Goal: Task Accomplishment & Management: Use online tool/utility

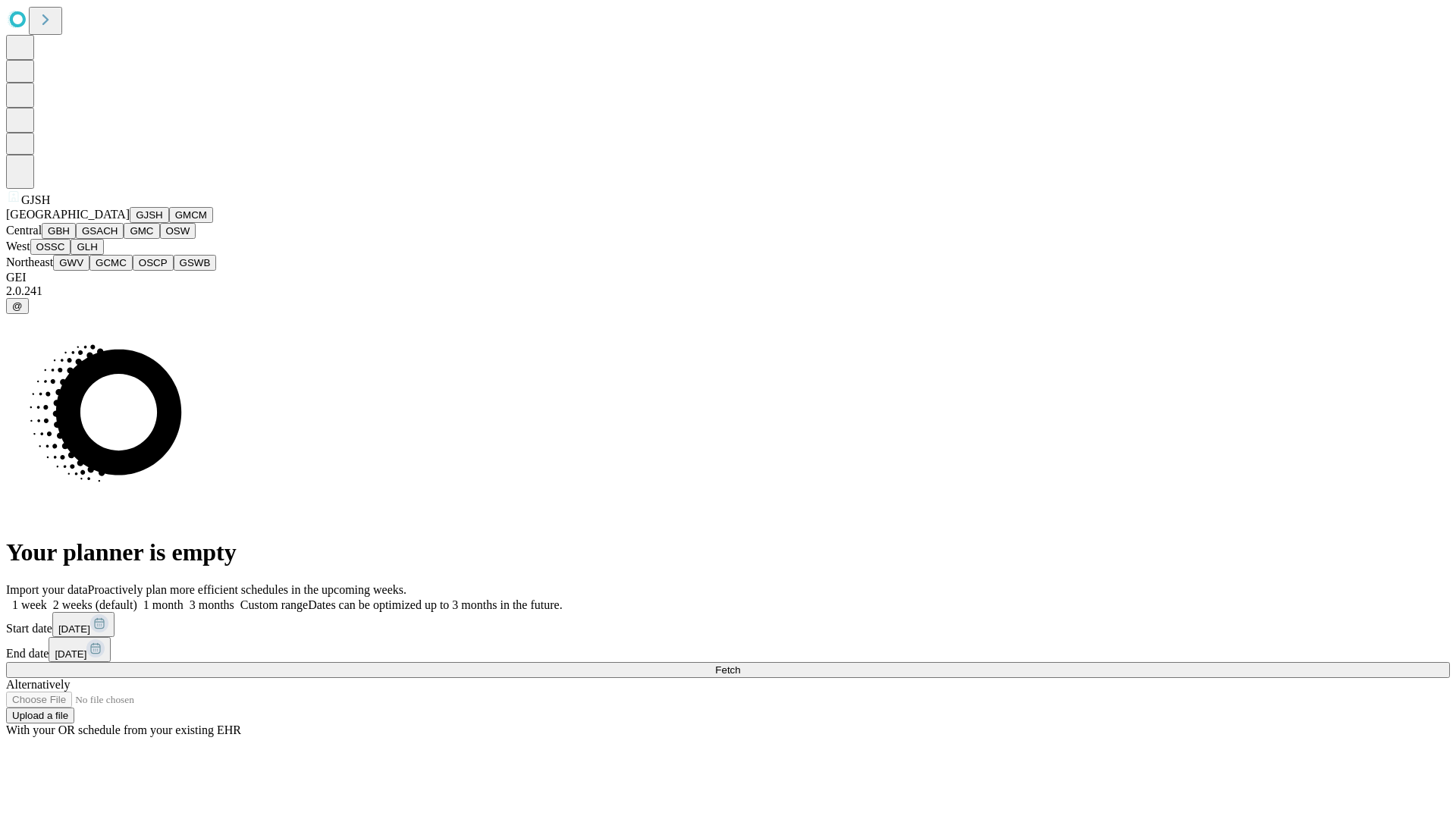
click at [130, 223] on button "GJSH" at bounding box center [149, 215] width 39 height 16
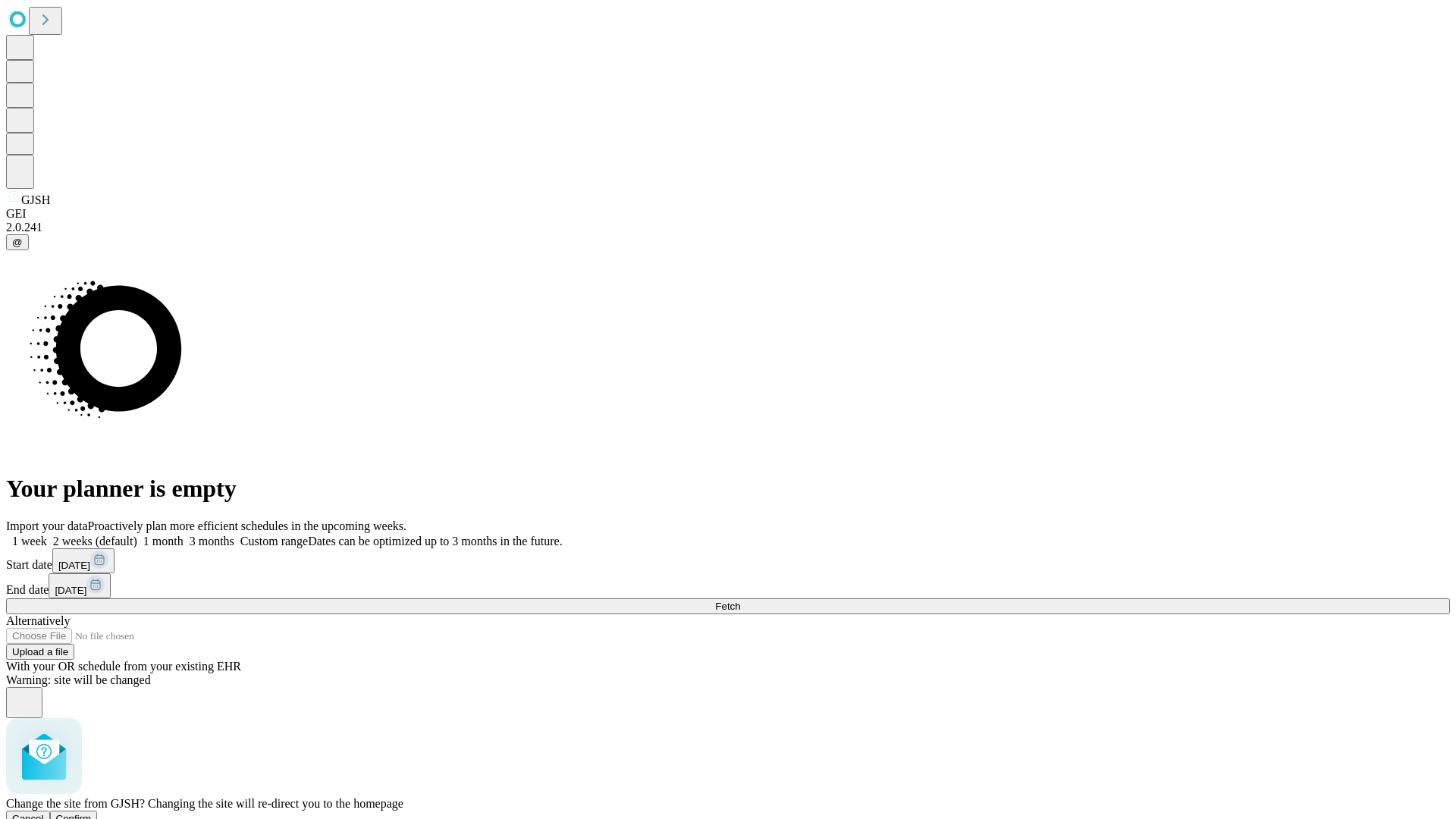
click at [92, 813] on span "Confirm" at bounding box center [74, 818] width 36 height 11
click at [47, 535] on label "1 week" at bounding box center [26, 541] width 41 height 13
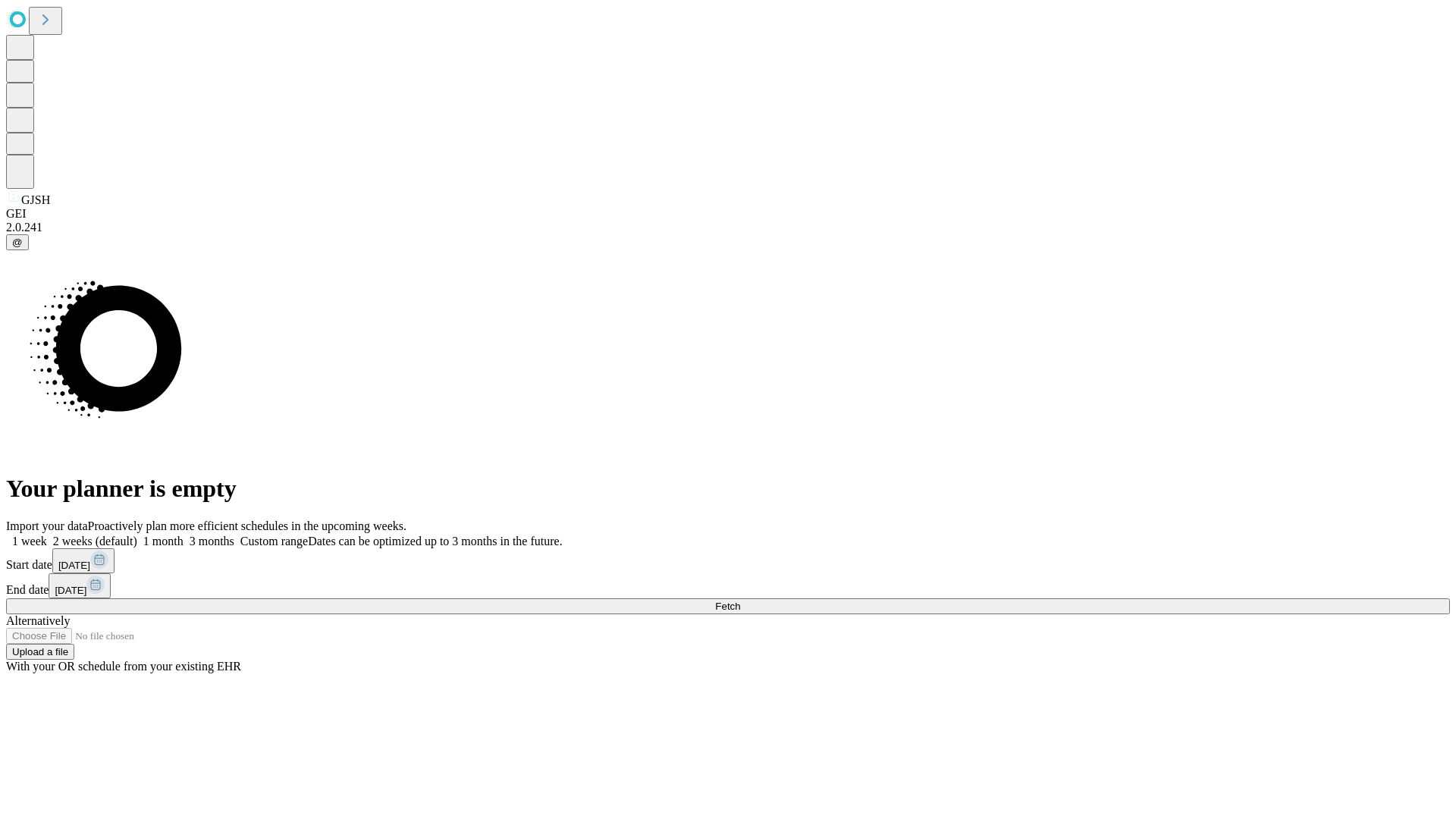
click at [740, 600] on span "Fetch" at bounding box center [728, 606] width 25 height 11
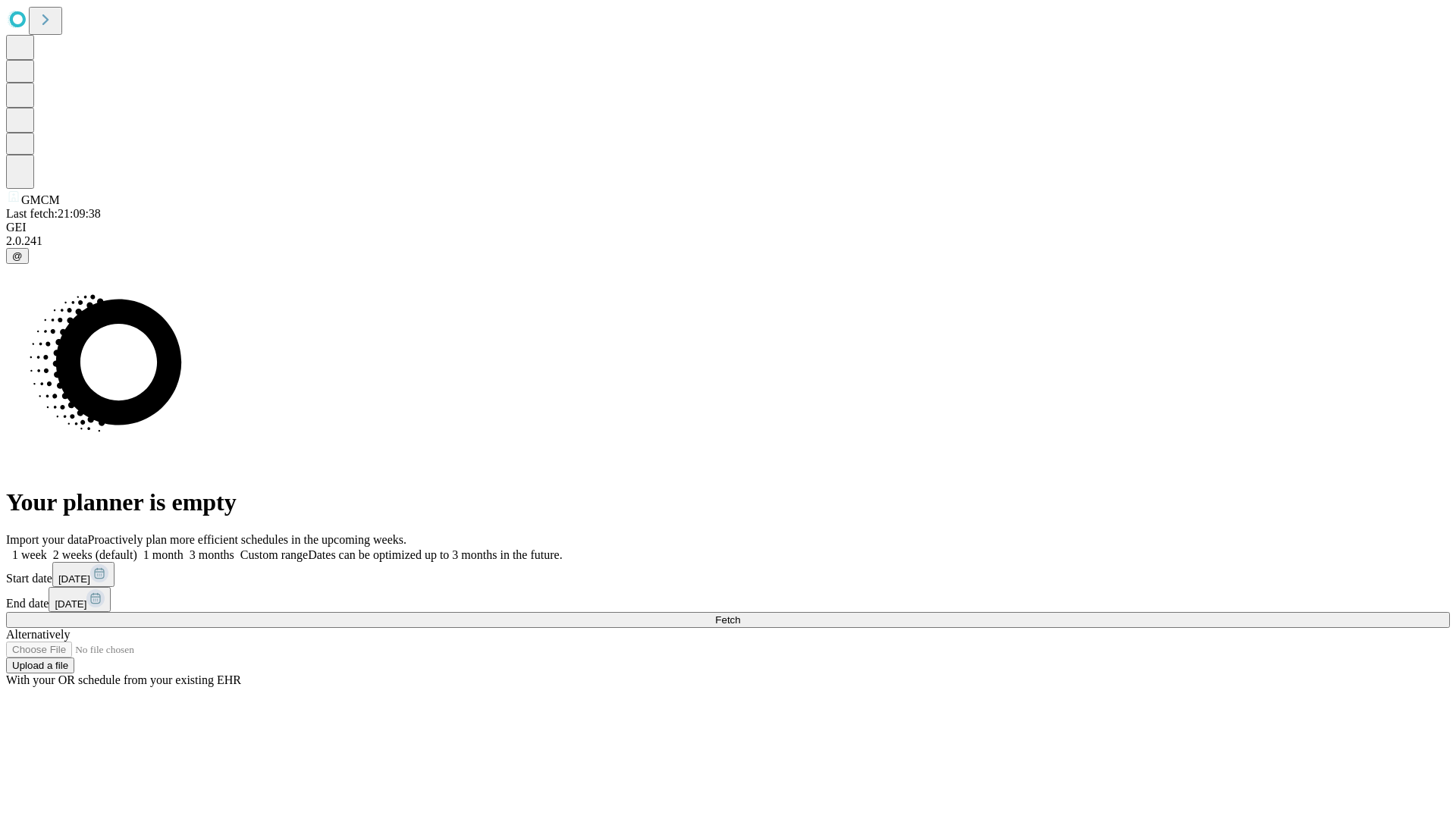
click at [47, 549] on label "1 week" at bounding box center [26, 555] width 41 height 13
click at [740, 614] on span "Fetch" at bounding box center [728, 620] width 25 height 11
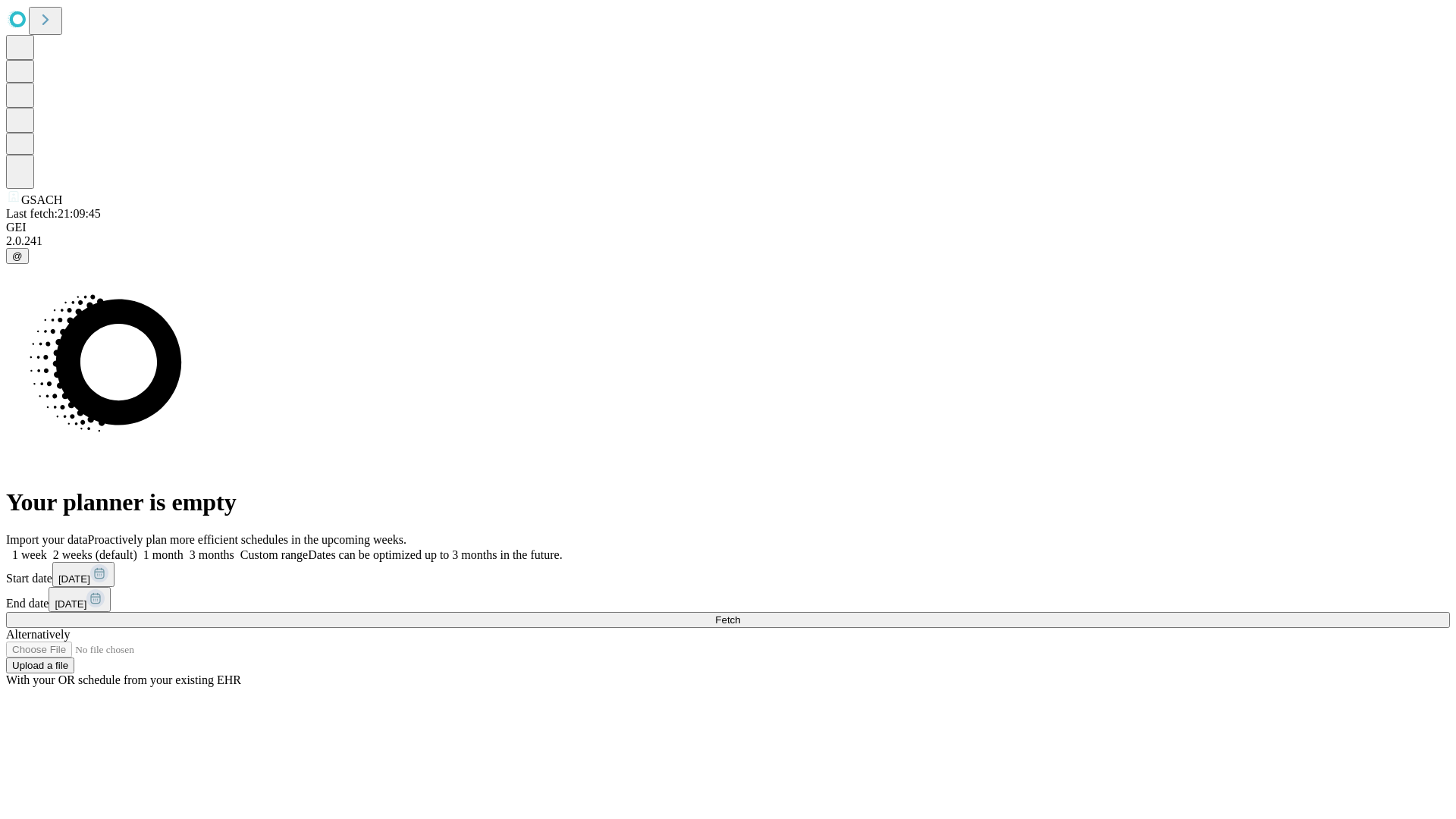
click at [47, 549] on label "1 week" at bounding box center [26, 555] width 41 height 13
click at [740, 614] on span "Fetch" at bounding box center [728, 620] width 25 height 11
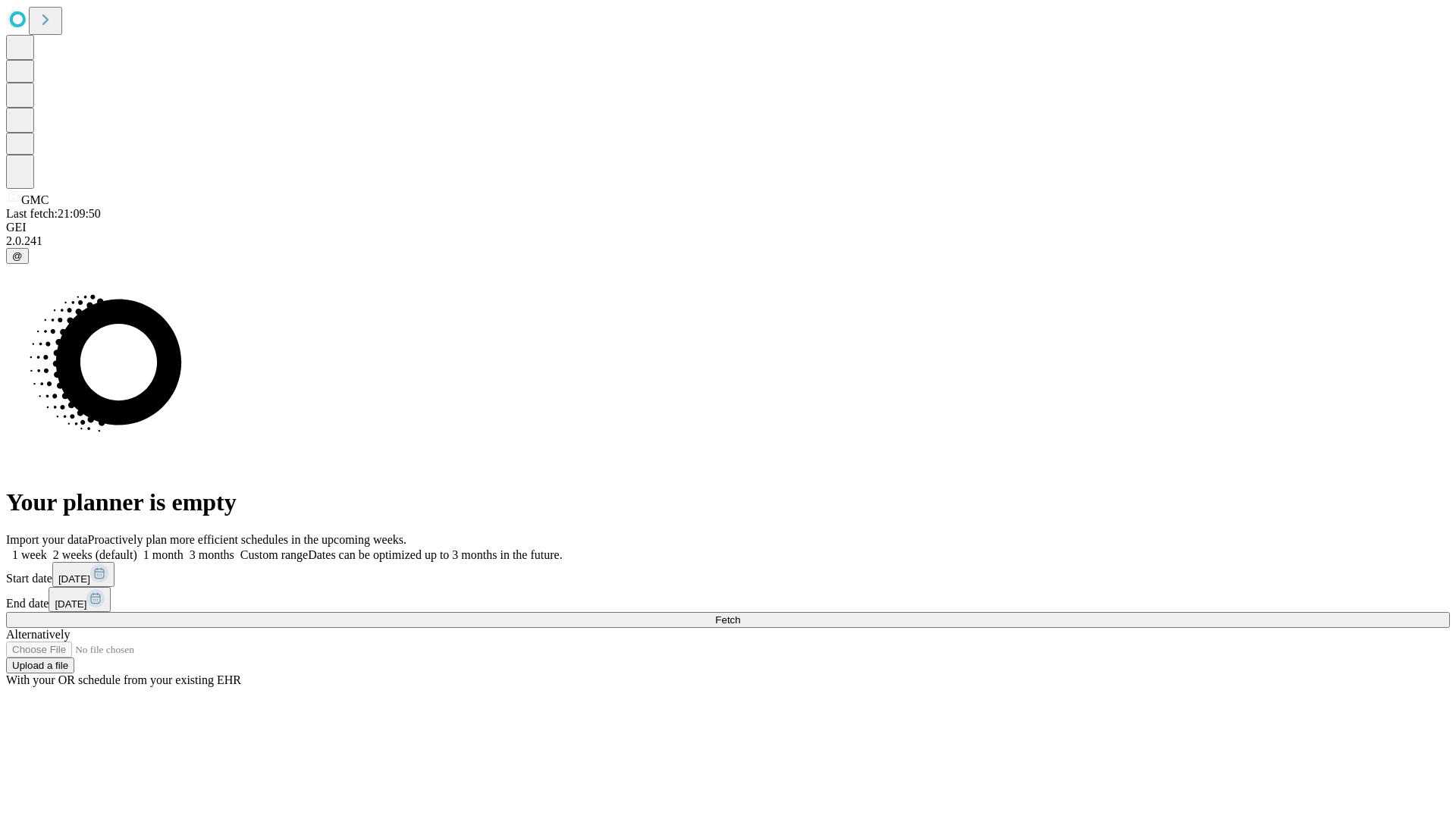
click at [47, 549] on label "1 week" at bounding box center [26, 555] width 41 height 13
click at [740, 614] on span "Fetch" at bounding box center [728, 620] width 25 height 11
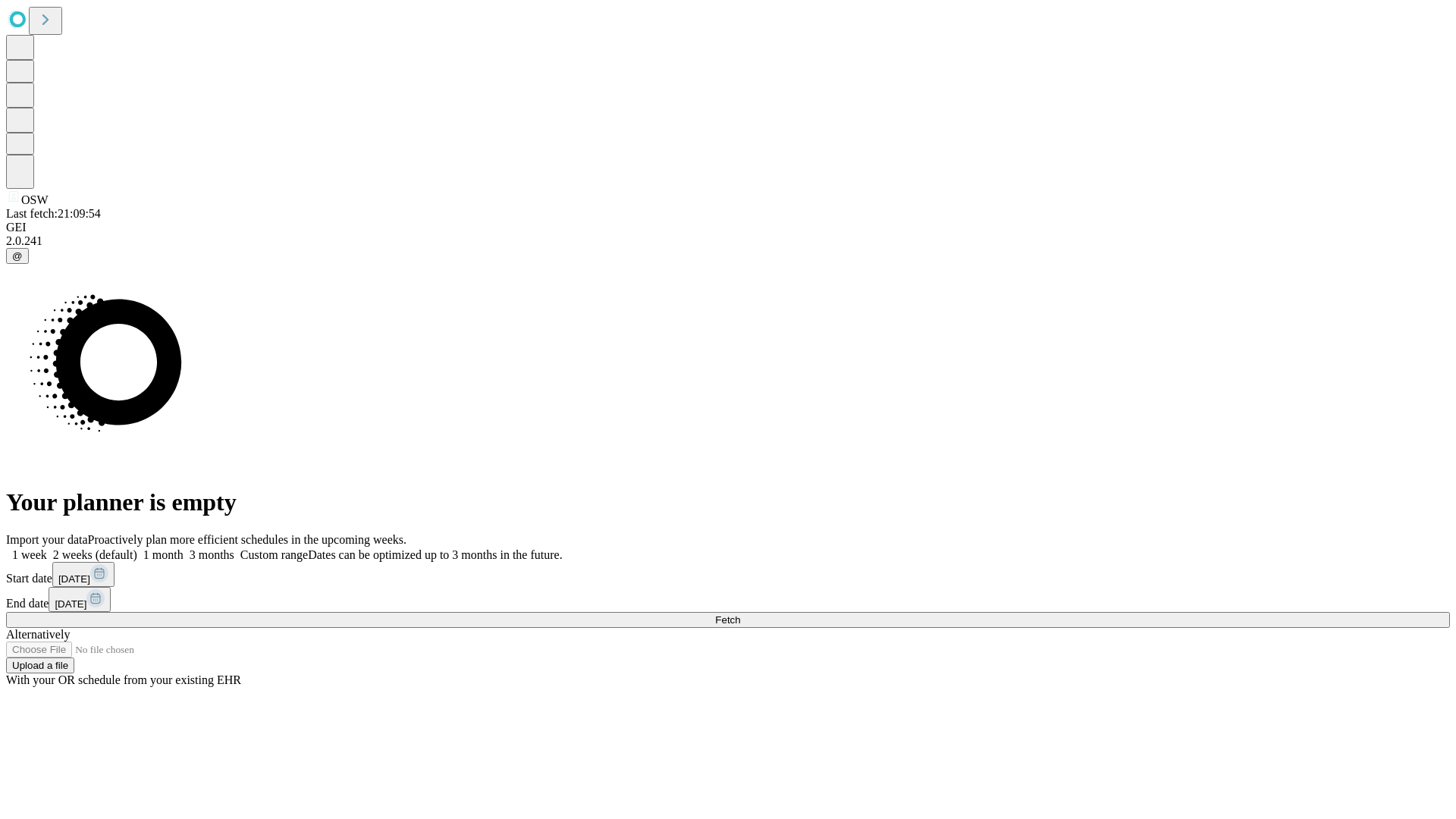
click at [740, 614] on span "Fetch" at bounding box center [728, 620] width 25 height 11
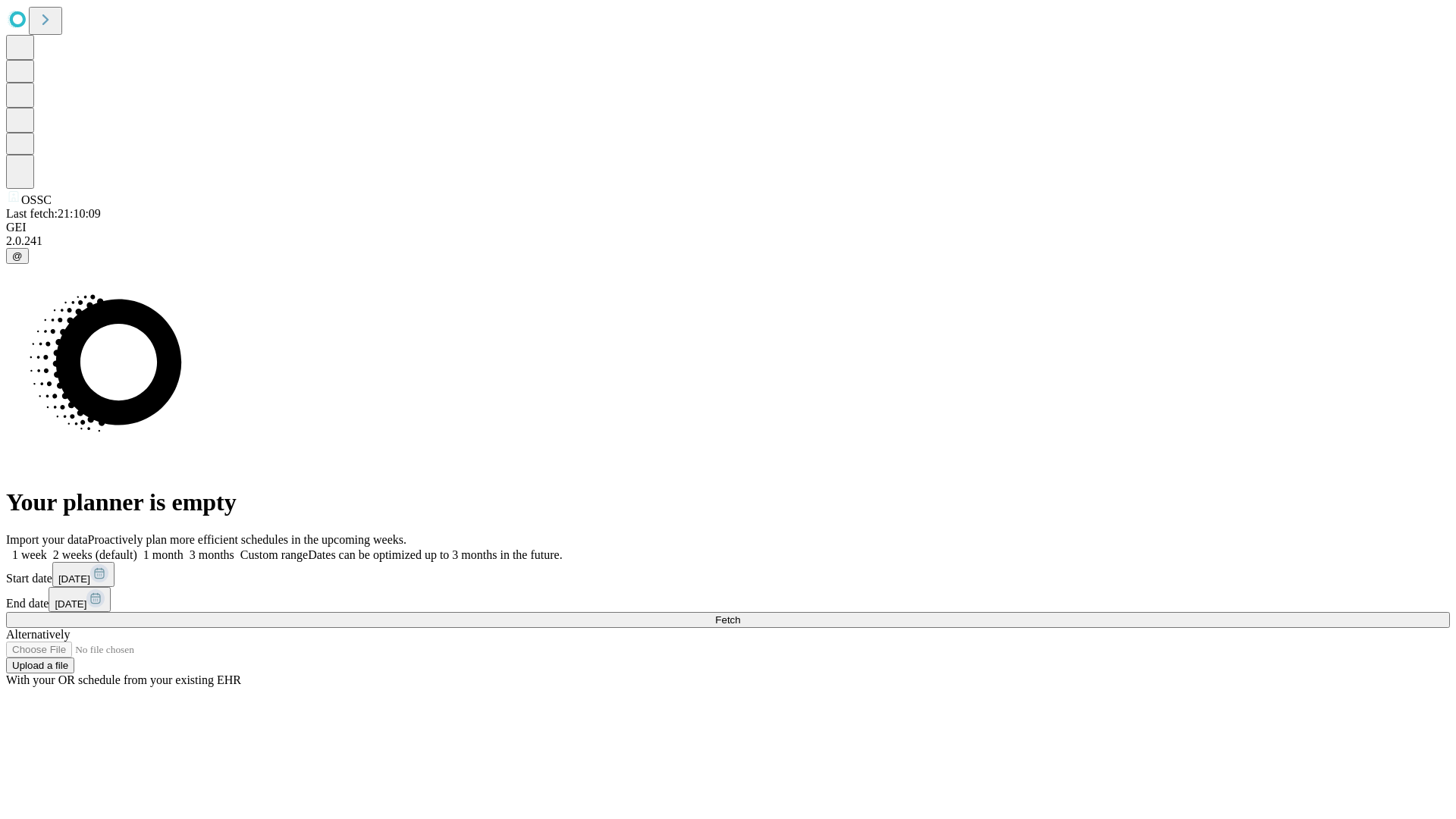
click at [47, 549] on label "1 week" at bounding box center [26, 555] width 41 height 13
click at [740, 614] on span "Fetch" at bounding box center [728, 620] width 25 height 11
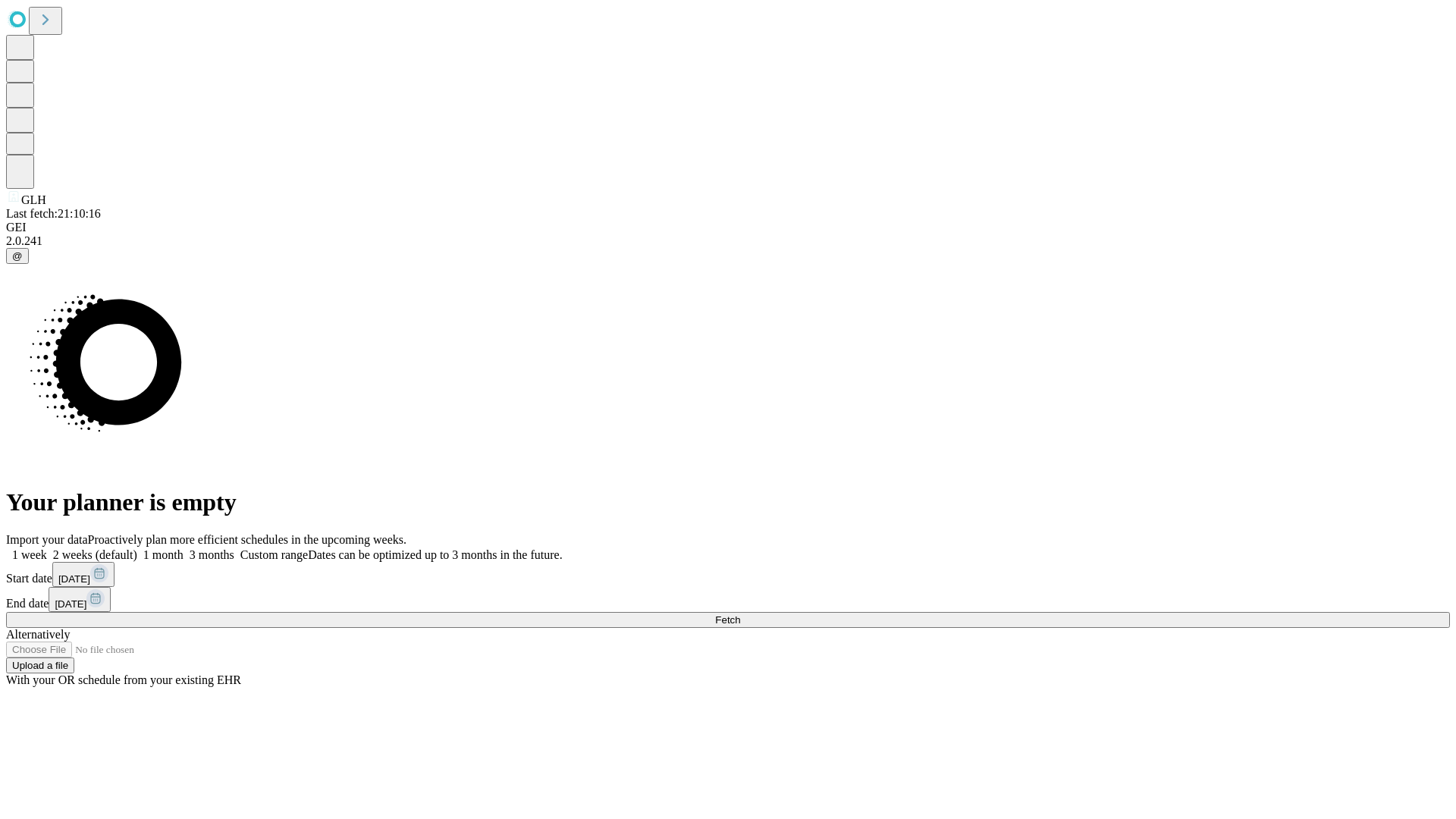
click at [47, 549] on label "1 week" at bounding box center [26, 555] width 41 height 13
click at [740, 614] on span "Fetch" at bounding box center [728, 620] width 25 height 11
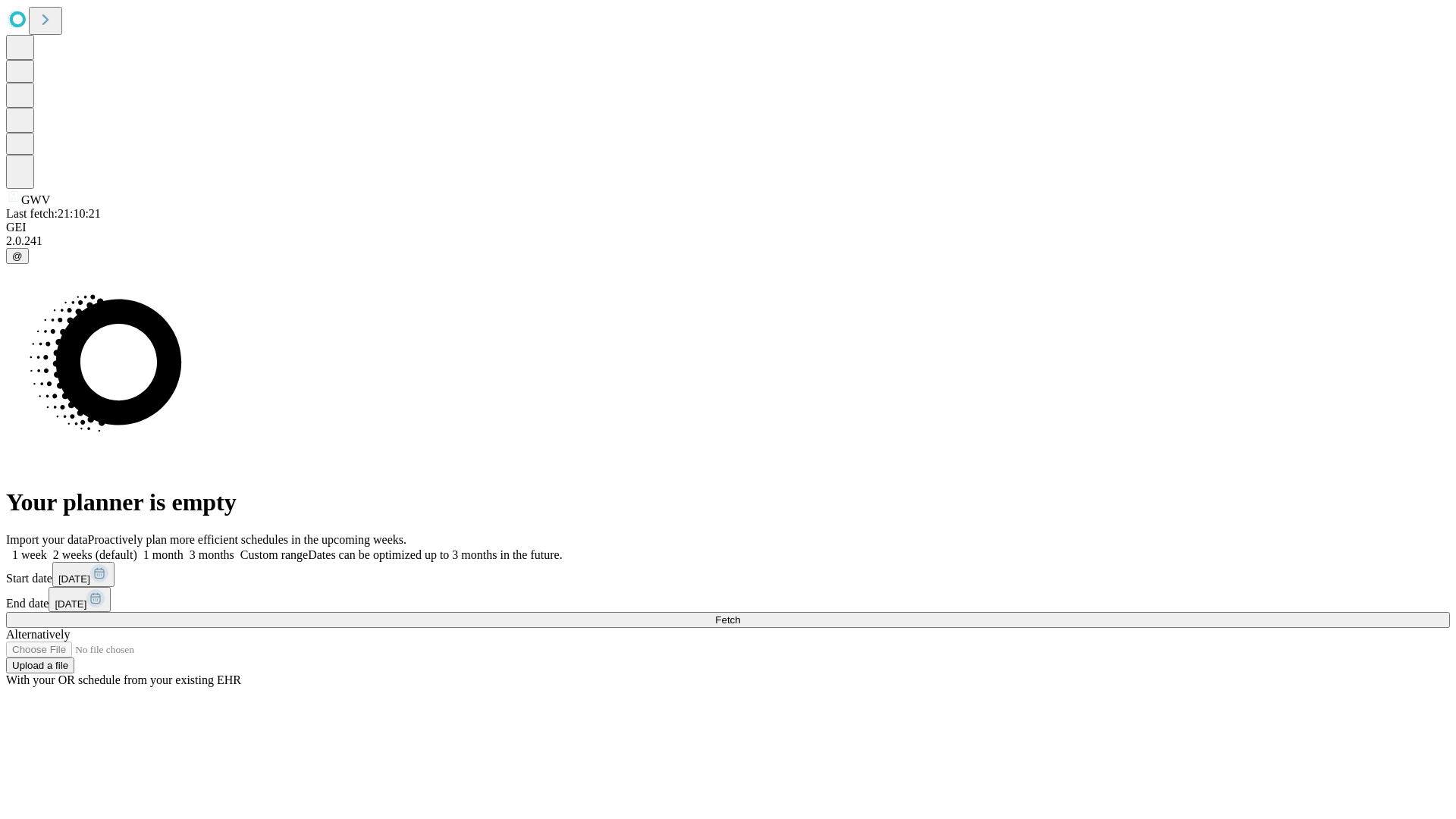
click at [740, 614] on span "Fetch" at bounding box center [728, 620] width 25 height 11
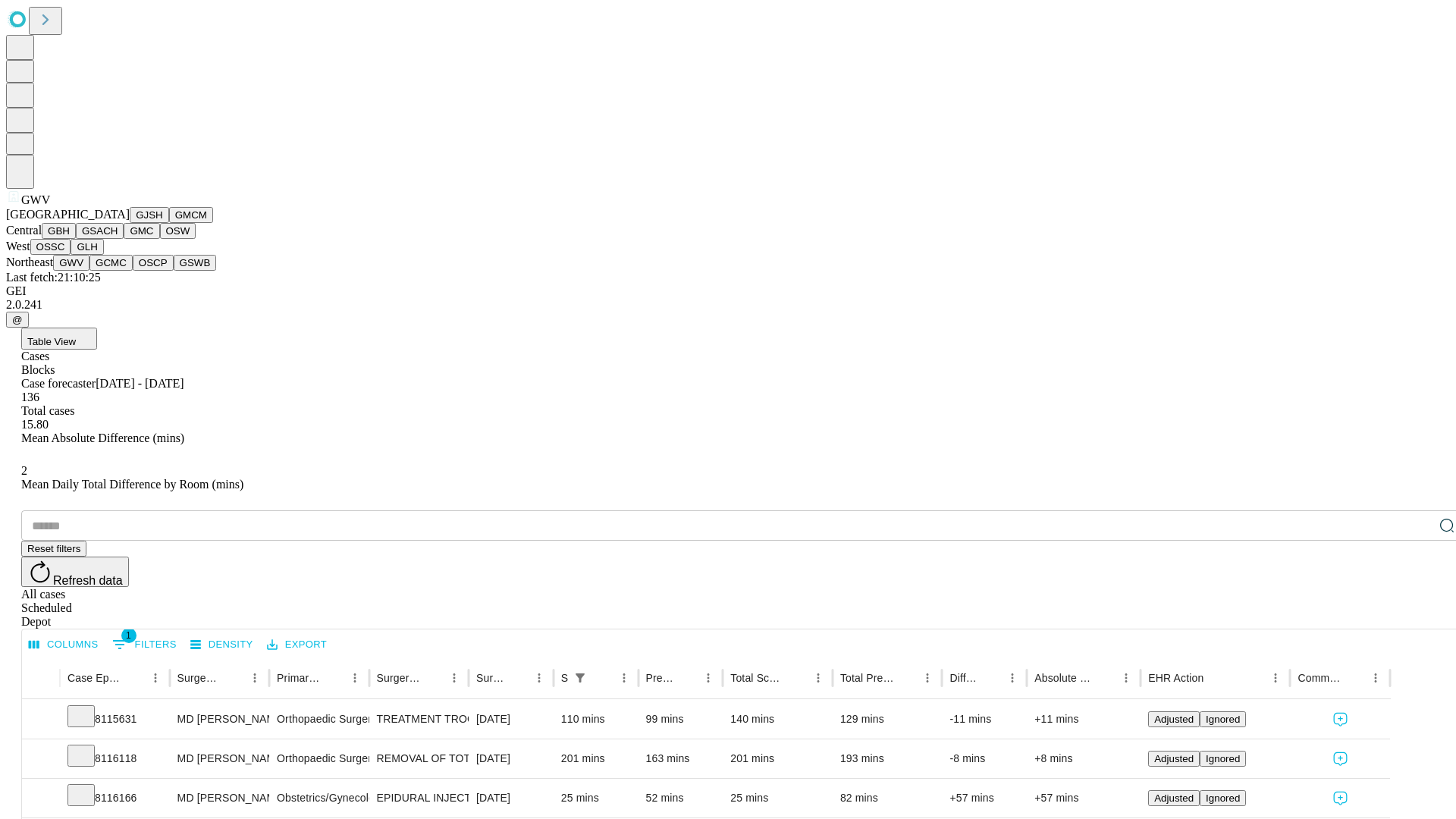
click at [118, 270] on button "GCMC" at bounding box center [111, 262] width 43 height 16
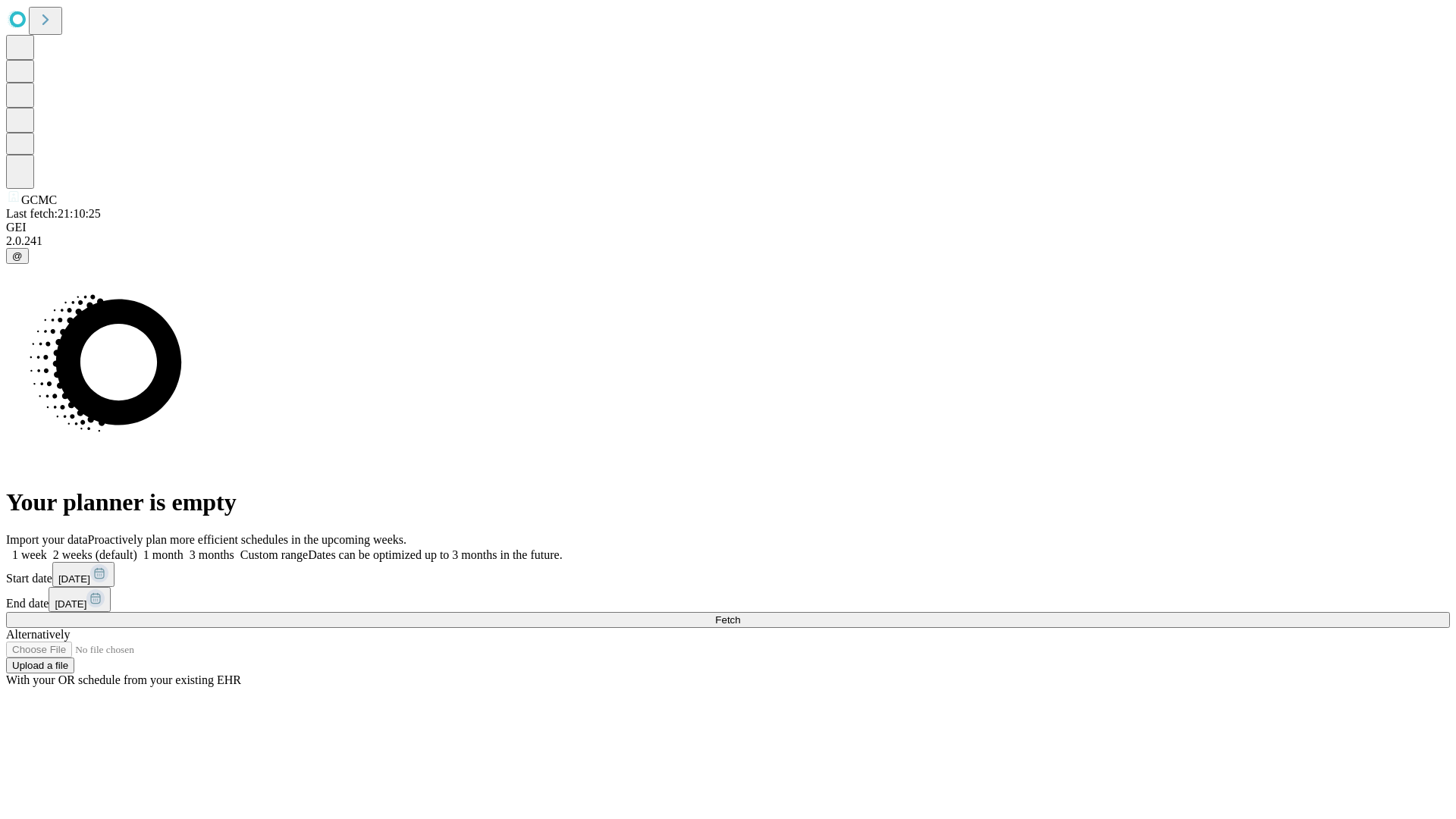
click at [47, 549] on label "1 week" at bounding box center [26, 555] width 41 height 13
click at [740, 614] on span "Fetch" at bounding box center [728, 620] width 25 height 11
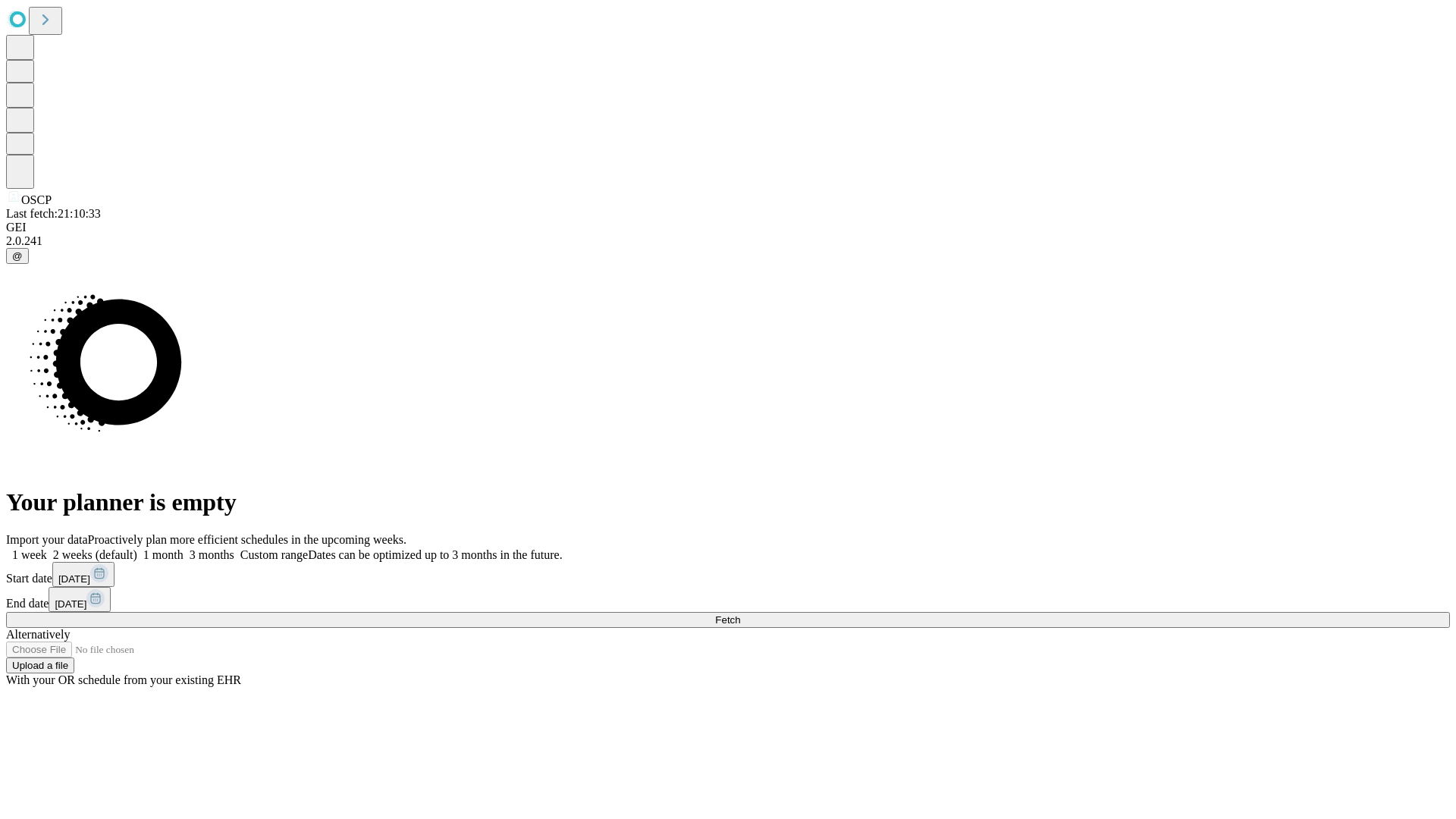
click at [47, 549] on label "1 week" at bounding box center [26, 555] width 41 height 13
click at [740, 614] on span "Fetch" at bounding box center [728, 620] width 25 height 11
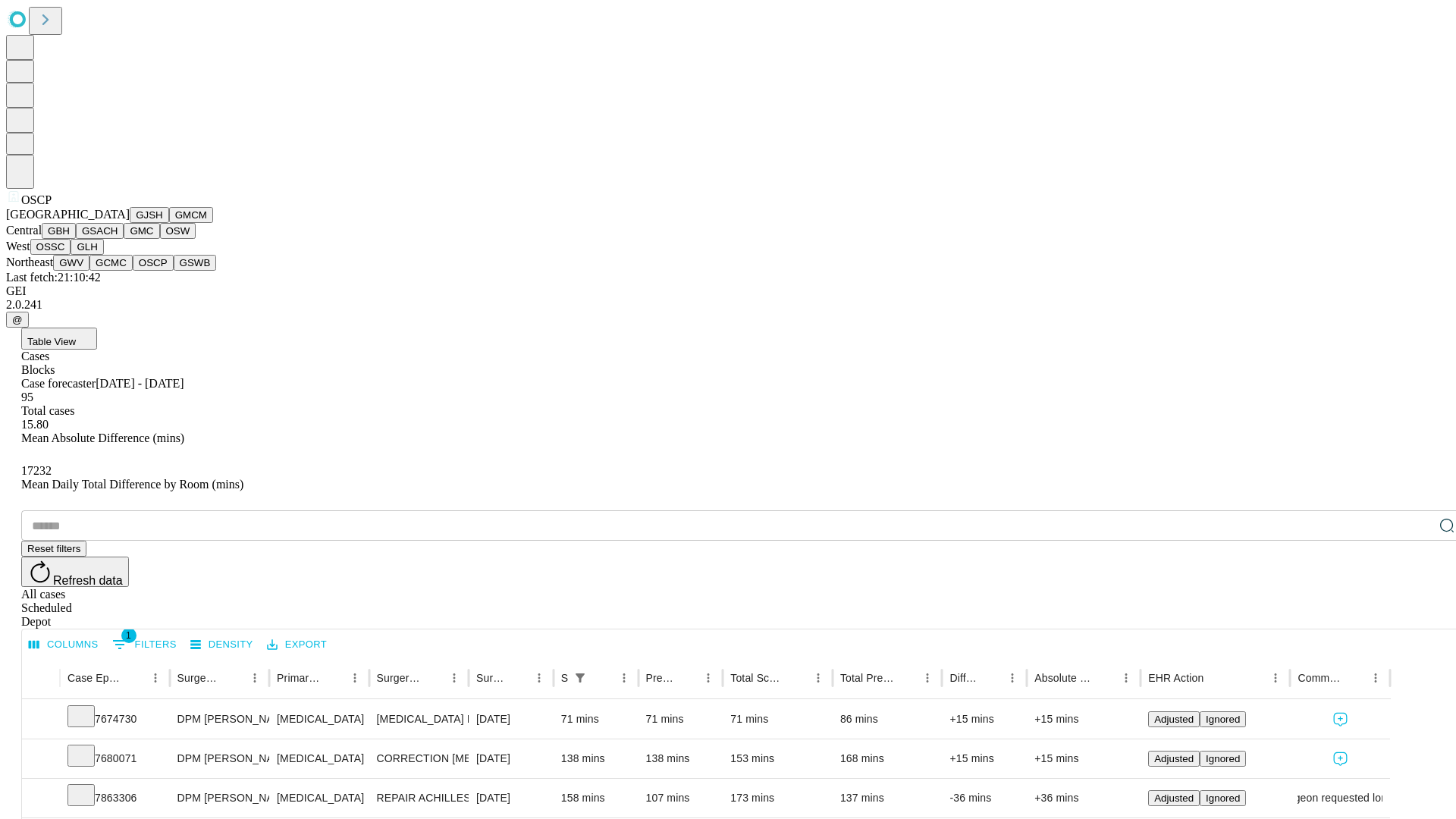
click at [174, 270] on button "GSWB" at bounding box center [195, 262] width 43 height 16
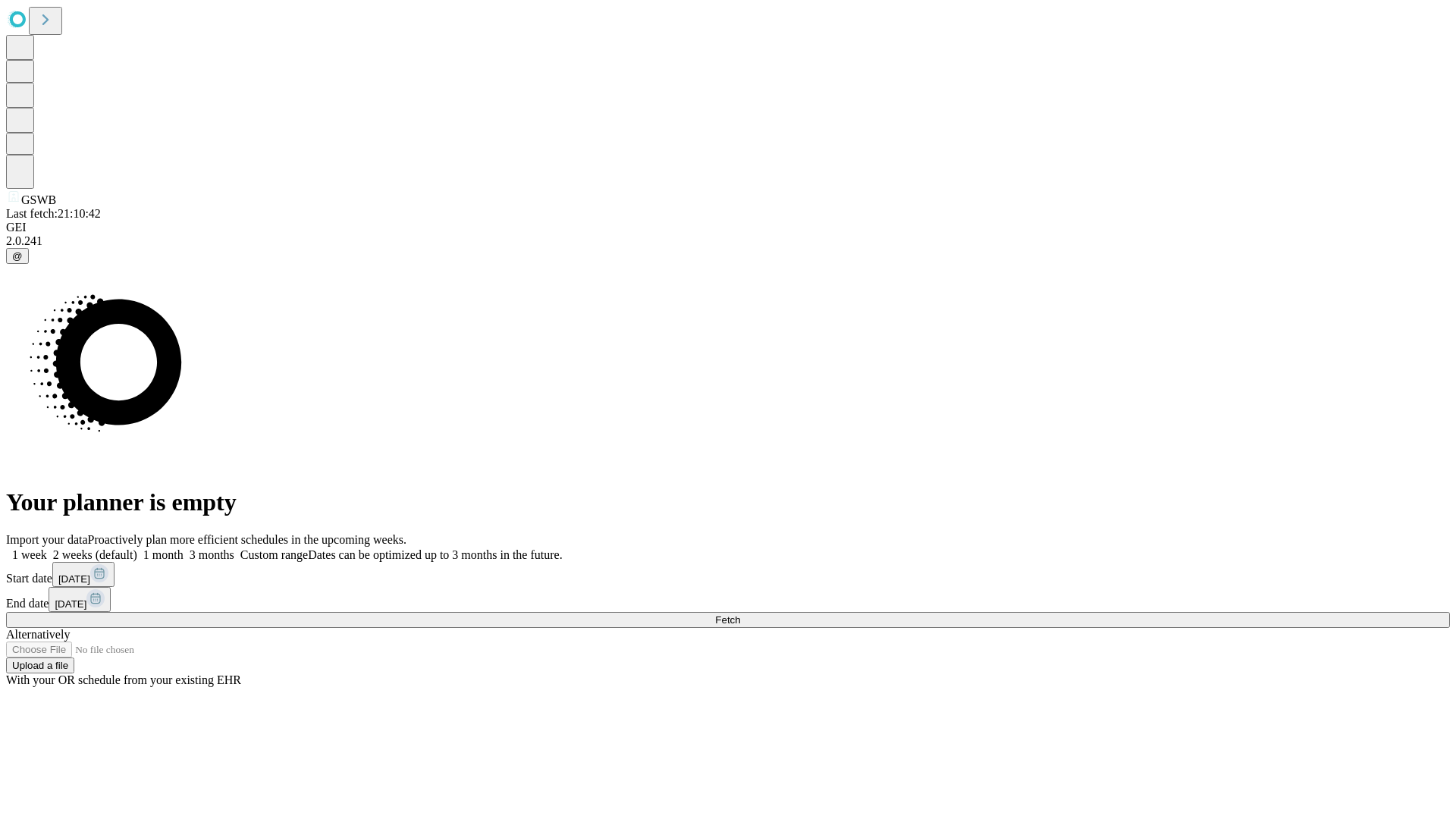
click at [47, 549] on label "1 week" at bounding box center [26, 555] width 41 height 13
click at [740, 614] on span "Fetch" at bounding box center [728, 620] width 25 height 11
